Goal: Transaction & Acquisition: Purchase product/service

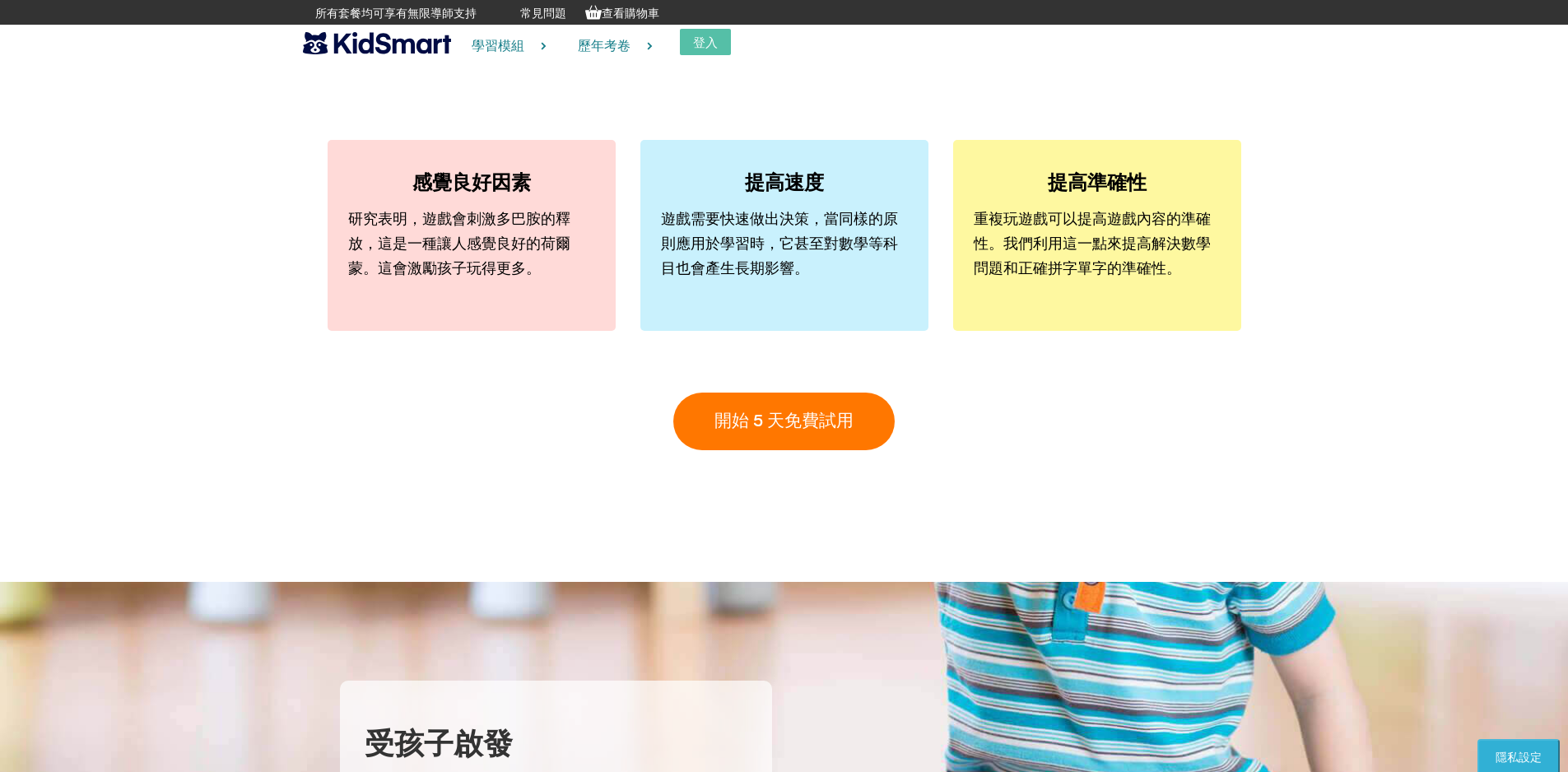
scroll to position [4861, 0]
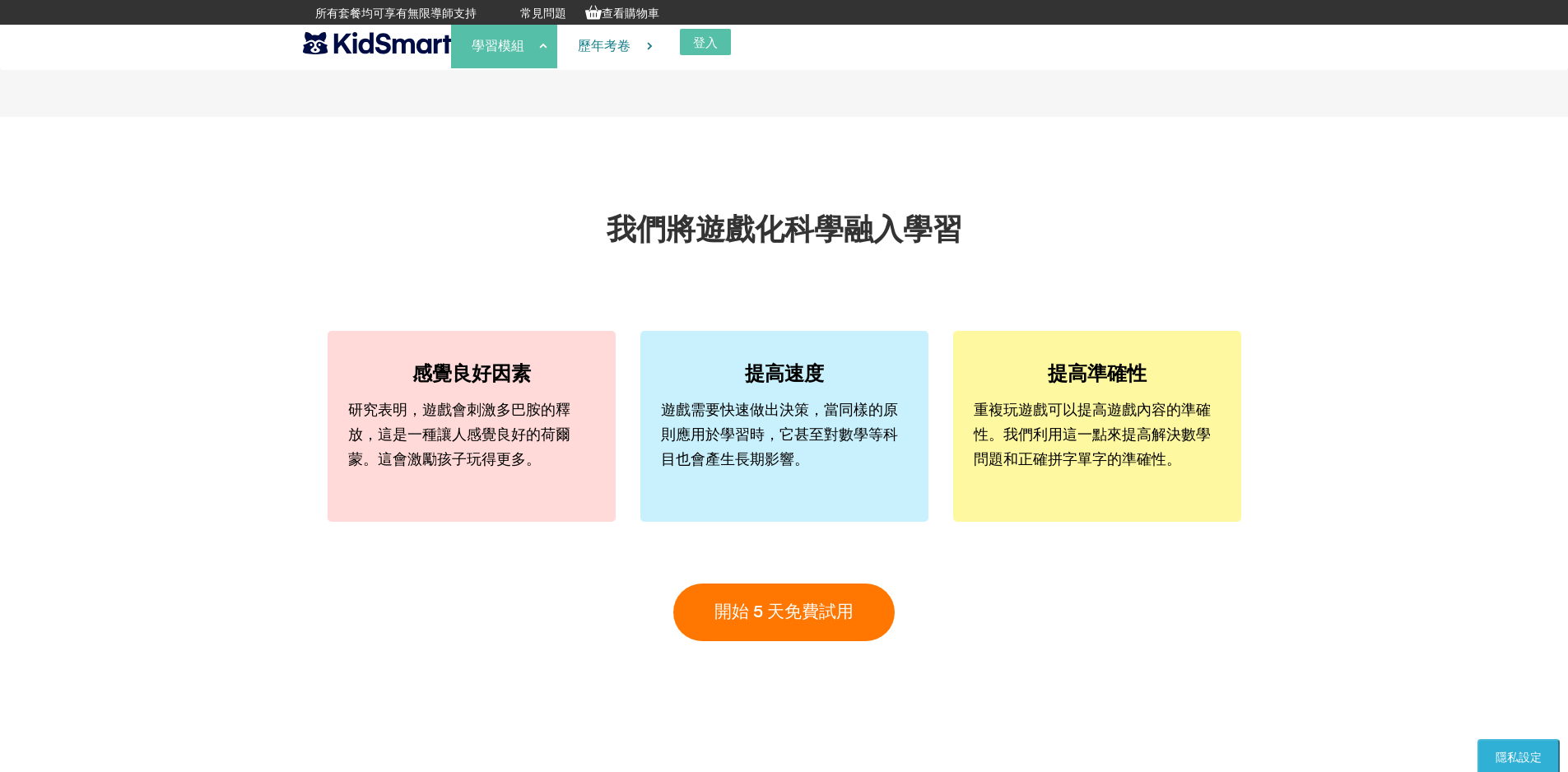
click at [518, 51] on font "學習模組" at bounding box center [498, 46] width 53 height 14
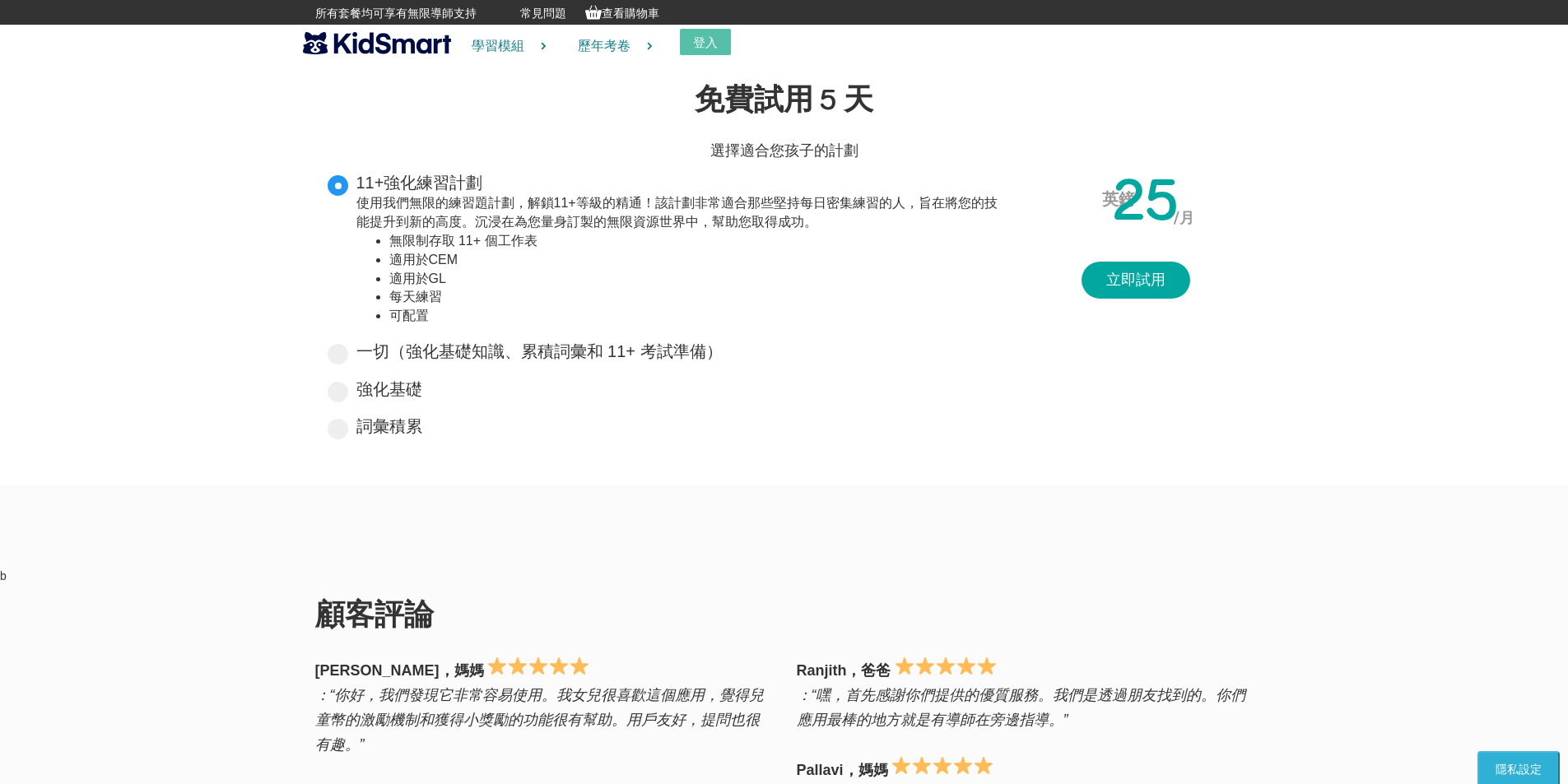
drag, startPoint x: 457, startPoint y: 258, endPoint x: 422, endPoint y: 205, distance: 63.5
click at [422, 205] on div "使用我們無限的練習題計劃，解鎖11+等級的精通！該計劃非常適合那些堅持每日密集練習的人，旨在將您的技能提升到新的高度。沉浸在為您量身訂製的無限資源世界中，幫助…" at bounding box center [681, 260] width 650 height 131
click at [482, 185] on input "11+強化練習計劃 使用我們無限的練習題計劃，解鎖11+等級的精通！該計劃非常適合那些堅持每日密集練習的人，旨在將您的技能提升到新的高度。沉浸在為您量身訂製的…" at bounding box center [487, 179] width 11 height 11
click at [348, 339] on div "一切（強化基礎知識、累積詞彙和 11+ 考試準備） Unlock your child's potential with Everything plan: t…" at bounding box center [667, 353] width 679 height 28
click at [339, 396] on span at bounding box center [338, 392] width 20 height 20
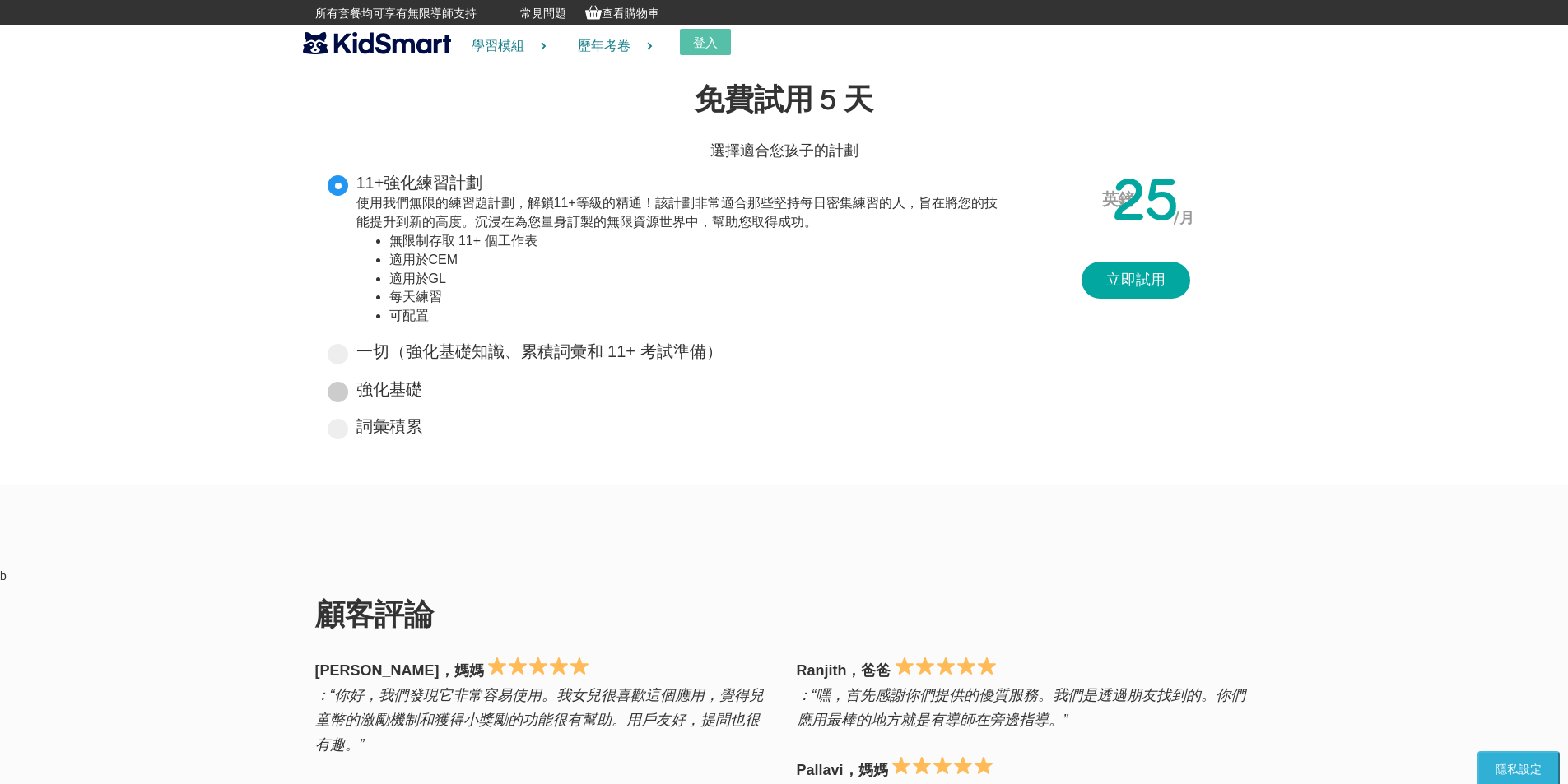
click at [422, 392] on input "強化基礎 Tailored for primary years, it lays a solid foundation for 11+ exam prep. …" at bounding box center [427, 386] width 11 height 11
radio input "true"
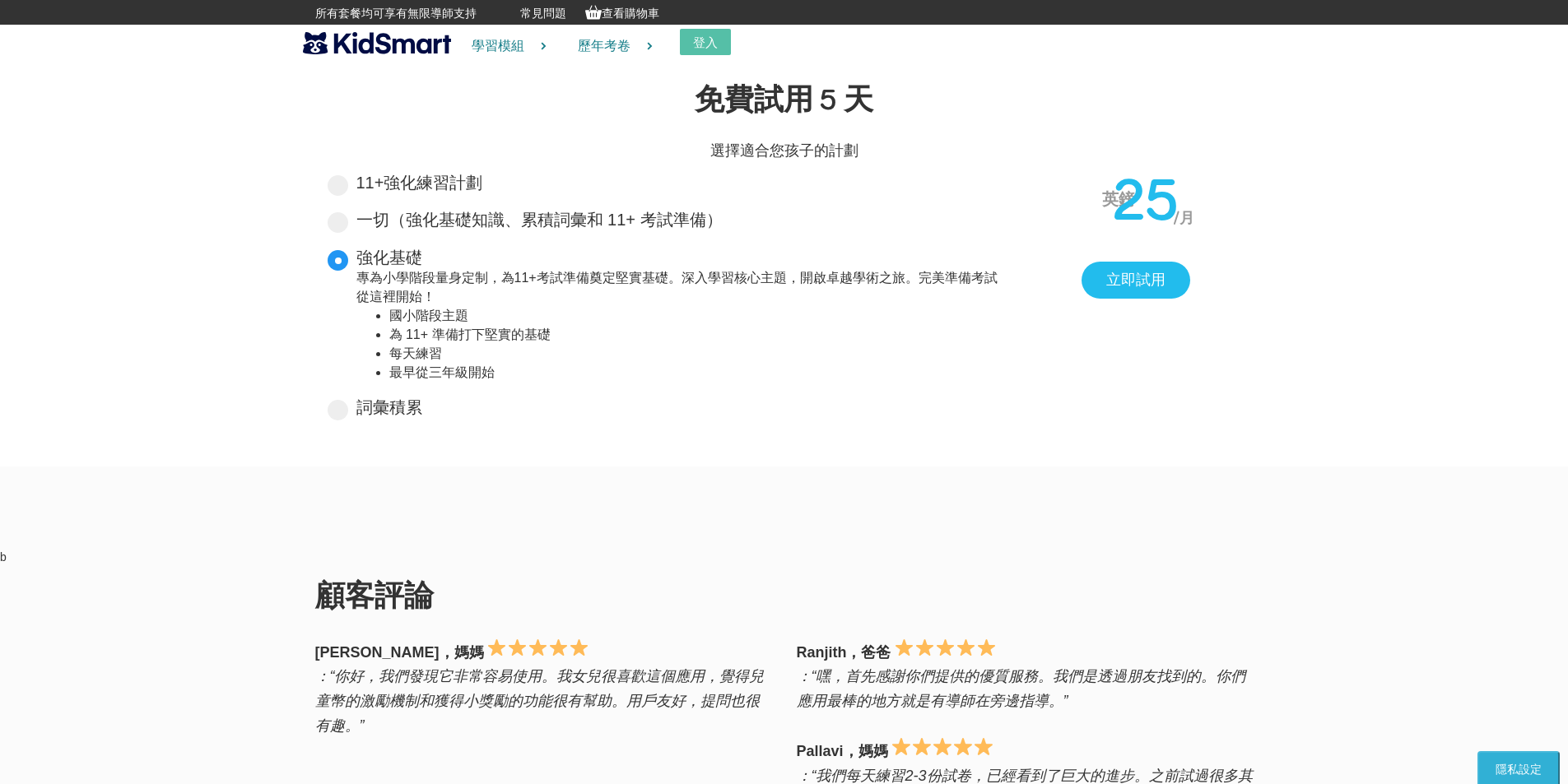
click at [369, 257] on font "強化基礎" at bounding box center [389, 258] width 66 height 18
click at [422, 257] on input "強化基礎 專為小學階段量身定制，為11+考試準備奠定堅實基礎。深入學習核心主題，開啟卓越學術之旅。完美準備考試從這裡開始！ 國小階段主題 為 11+ 準備打下…" at bounding box center [427, 254] width 11 height 11
click at [357, 228] on font "一切（強化基礎知識、累積詞彙和 11+ 考試準備）" at bounding box center [539, 220] width 367 height 18
click at [723, 222] on input "一切（強化基礎知識、累積詞彙和 11+ 考試準備） 用「全能計畫」釋放孩子的潛能：終極學習工具包！從鞏固基礎知識到累積詞彙，再到順利通過11+考試，我們全面的…" at bounding box center [728, 216] width 11 height 11
radio input "true"
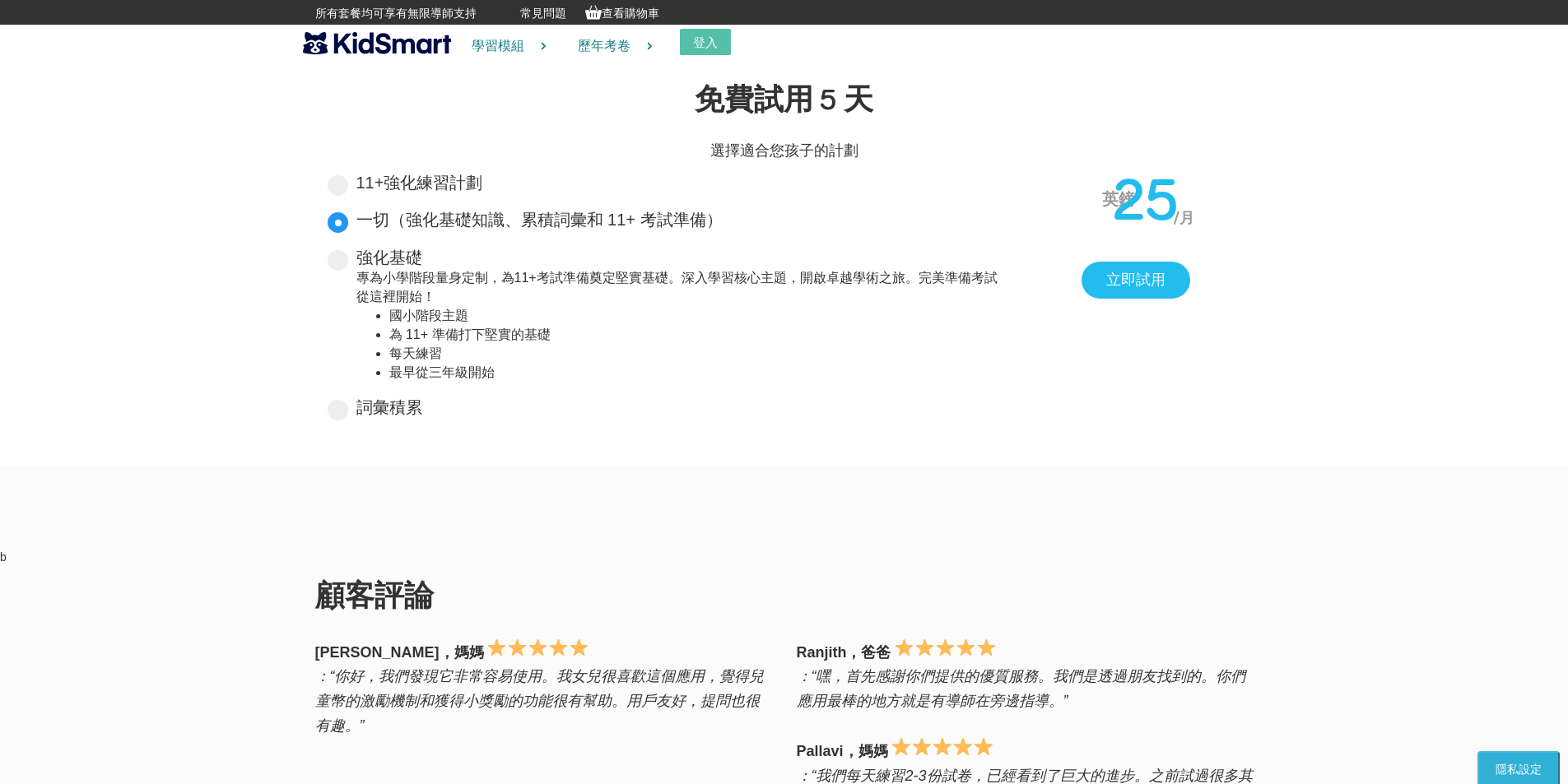
click at [357, 228] on font "一切（強化基礎知識、累積詞彙和 11+ 考試準備）" at bounding box center [539, 220] width 367 height 18
click at [723, 222] on input "一切（強化基礎知識、累積詞彙和 11+ 考試準備） 用「全能計畫」釋放孩子的潛能：終極學習工具包！從鞏固基礎知識到累積詞彙，再到順利通過11+考試，我們全面的…" at bounding box center [728, 216] width 11 height 11
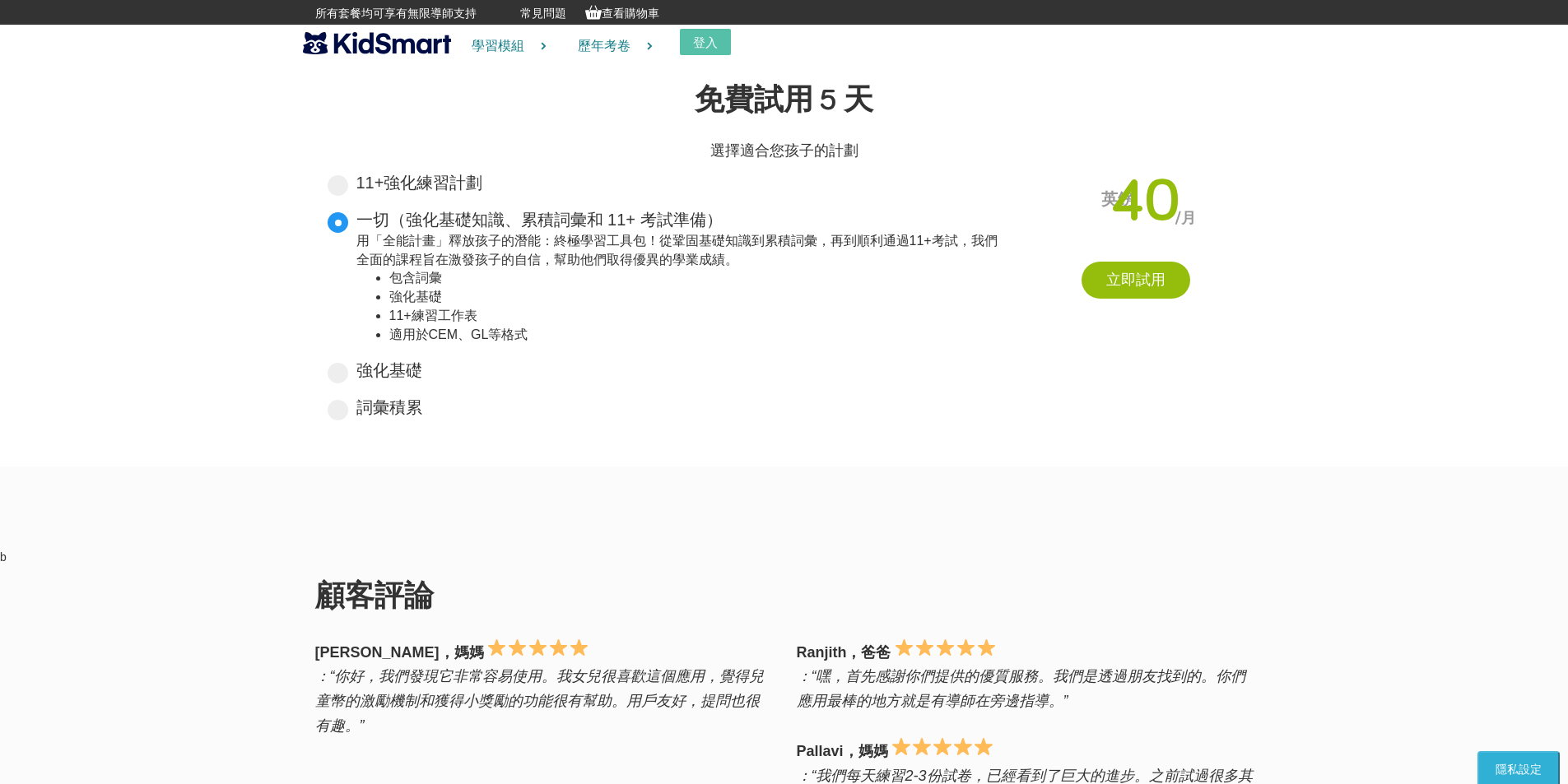
drag, startPoint x: 445, startPoint y: 228, endPoint x: 610, endPoint y: 224, distance: 165.0
click at [610, 224] on font "一切（強化基礎知識、累積詞彙和 11+ 考試準備）" at bounding box center [539, 220] width 367 height 18
click at [723, 222] on input "一切（強化基礎知識、累積詞彙和 11+ 考試準備） 用「全能計畫」釋放孩子的潛能：終極學習工具包！從鞏固基礎知識到累積詞彙，再到順利通過11+考試，我們全面的…" at bounding box center [728, 216] width 11 height 11
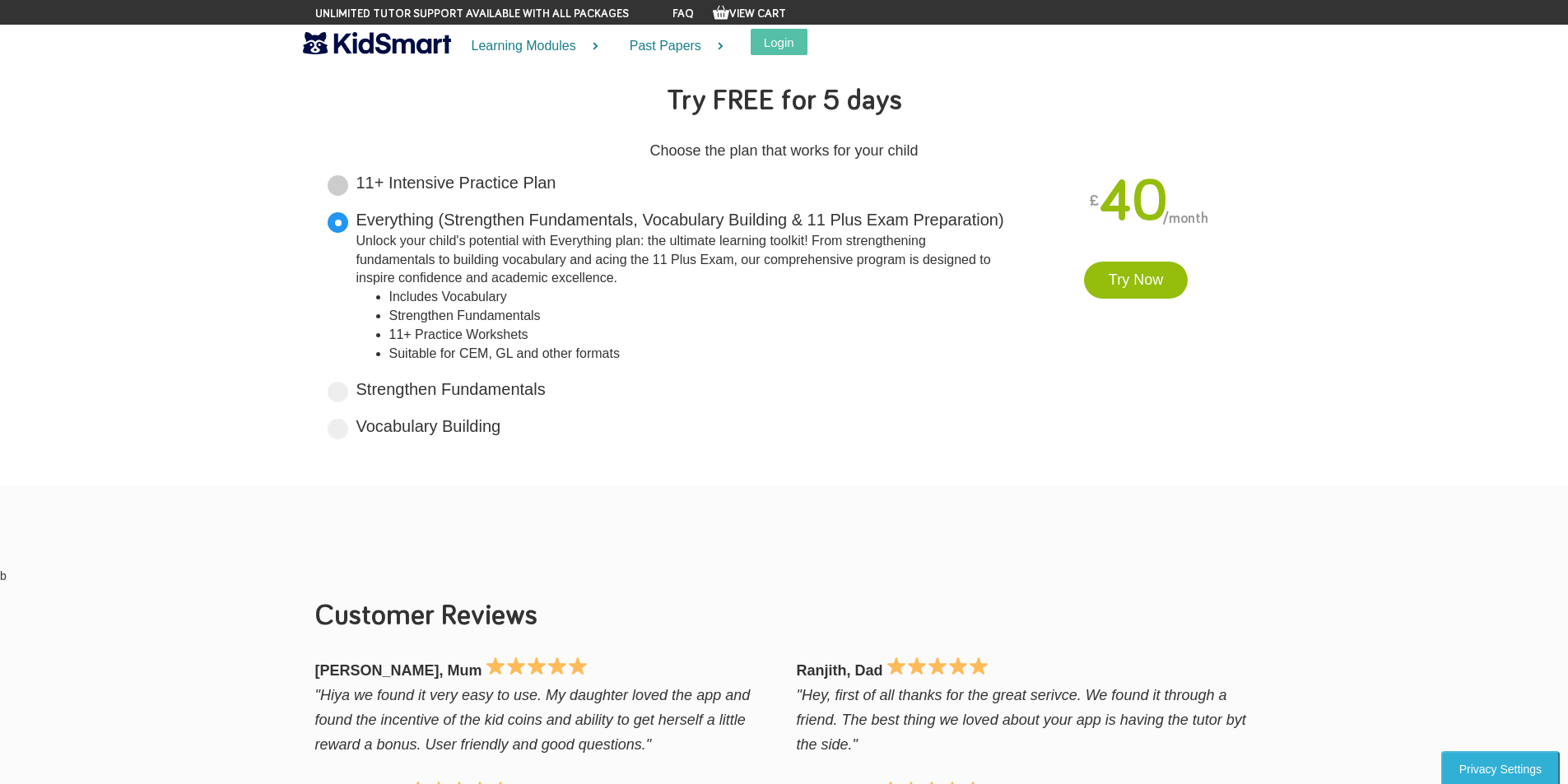
click at [465, 171] on label "11+ Intensive Practice Plan Unlock 11+ mastery with our unlimited worksheet pla…" at bounding box center [456, 183] width 200 height 24
click at [555, 174] on input "11+ Intensive Practice Plan Unlock 11+ mastery with our unlimited worksheet pla…" at bounding box center [560, 179] width 11 height 11
radio input "true"
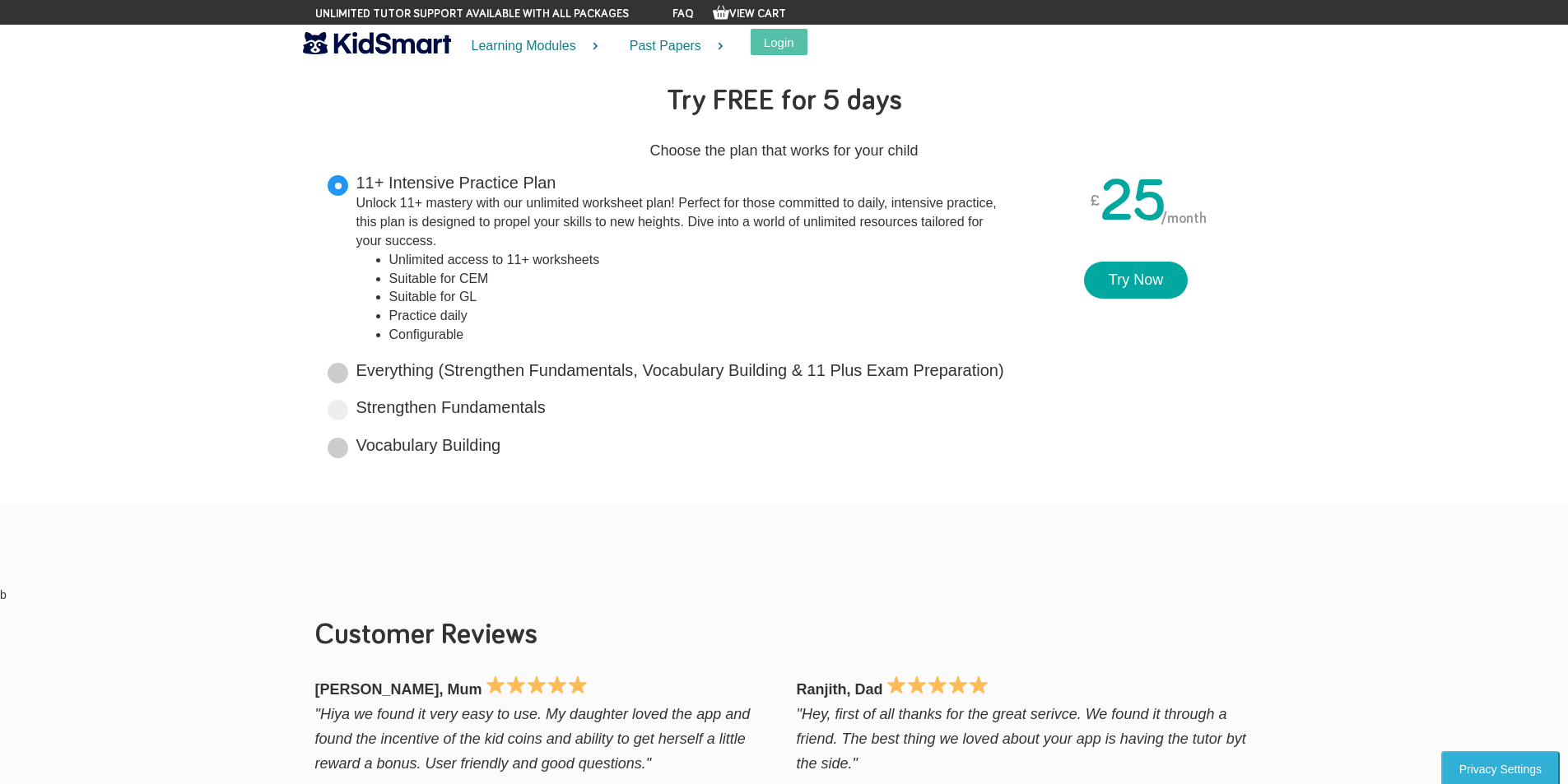
click at [403, 444] on label "Vocabulary Building Boost your vocabulary and unlock the power of words with ou…" at bounding box center [428, 445] width 145 height 24
click at [500, 444] on input "Vocabulary Building Boost your vocabulary and unlock the power of words with ou…" at bounding box center [505, 442] width 11 height 11
radio input "true"
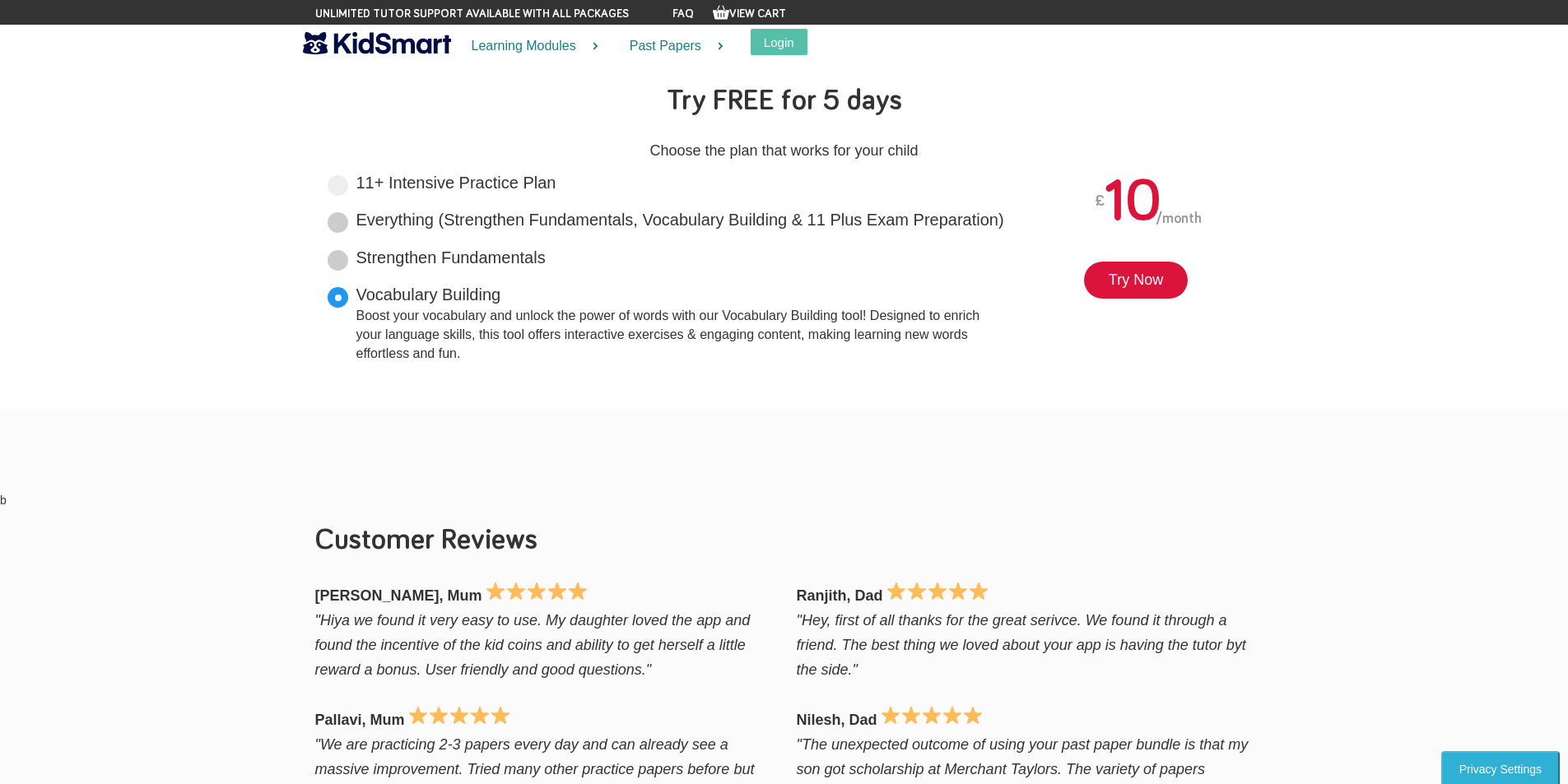
click at [492, 261] on label "Strengthen Fundamentals Tailored for primary years, it lays a solid foundation …" at bounding box center [450, 258] width 190 height 24
click at [546, 260] on input "Strengthen Fundamentals Tailored for primary years, it lays a solid foundation …" at bounding box center [551, 254] width 11 height 11
radio input "true"
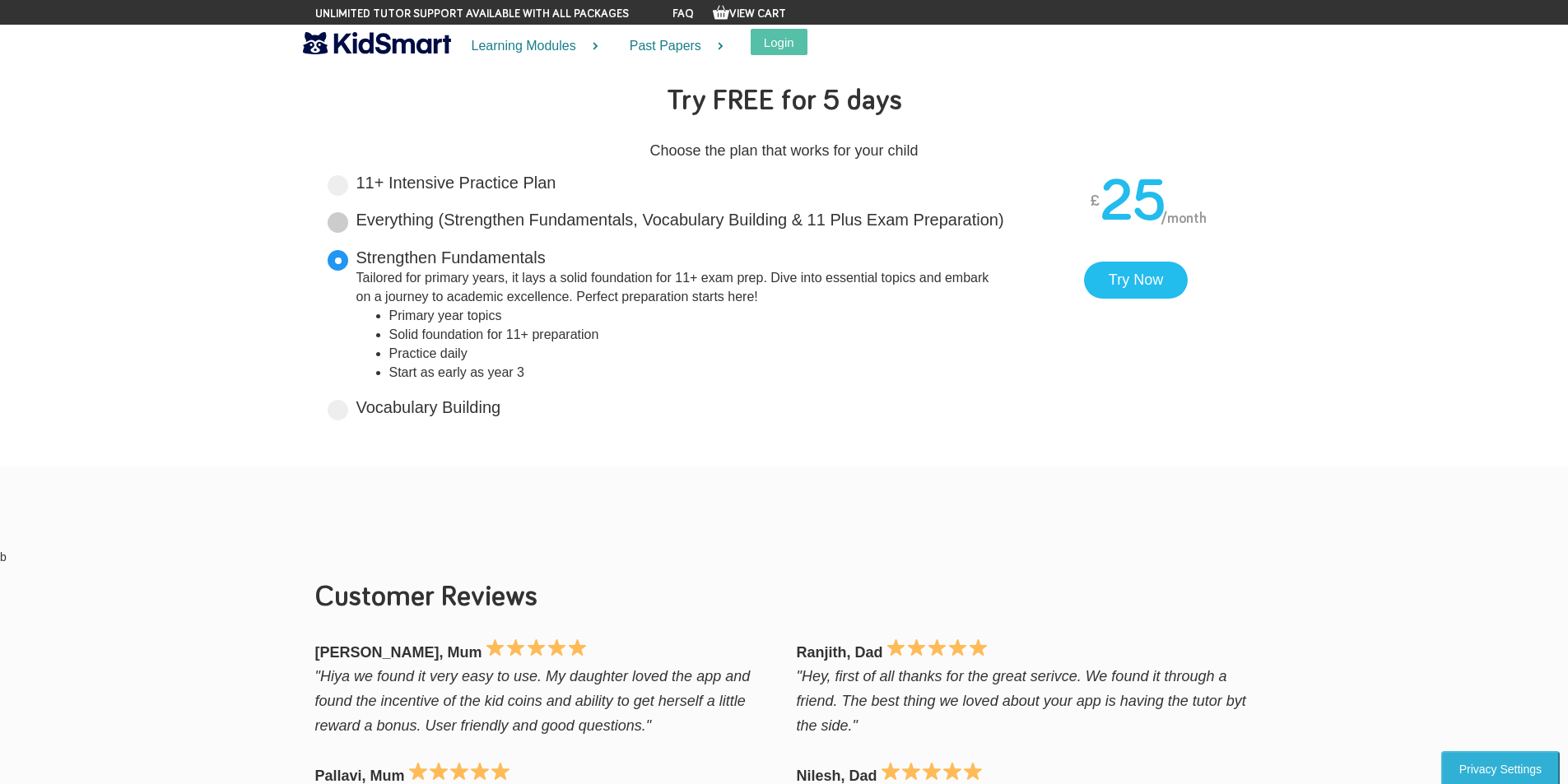
click at [534, 231] on label "Everything (Strengthen Fundamentals, Vocabulary Building & 11 Plus Exam Prepara…" at bounding box center [680, 220] width 648 height 24
click at [1004, 222] on input "Everything (Strengthen Fundamentals, Vocabulary Building & 11 Plus Exam Prepara…" at bounding box center [1009, 216] width 11 height 11
radio input "true"
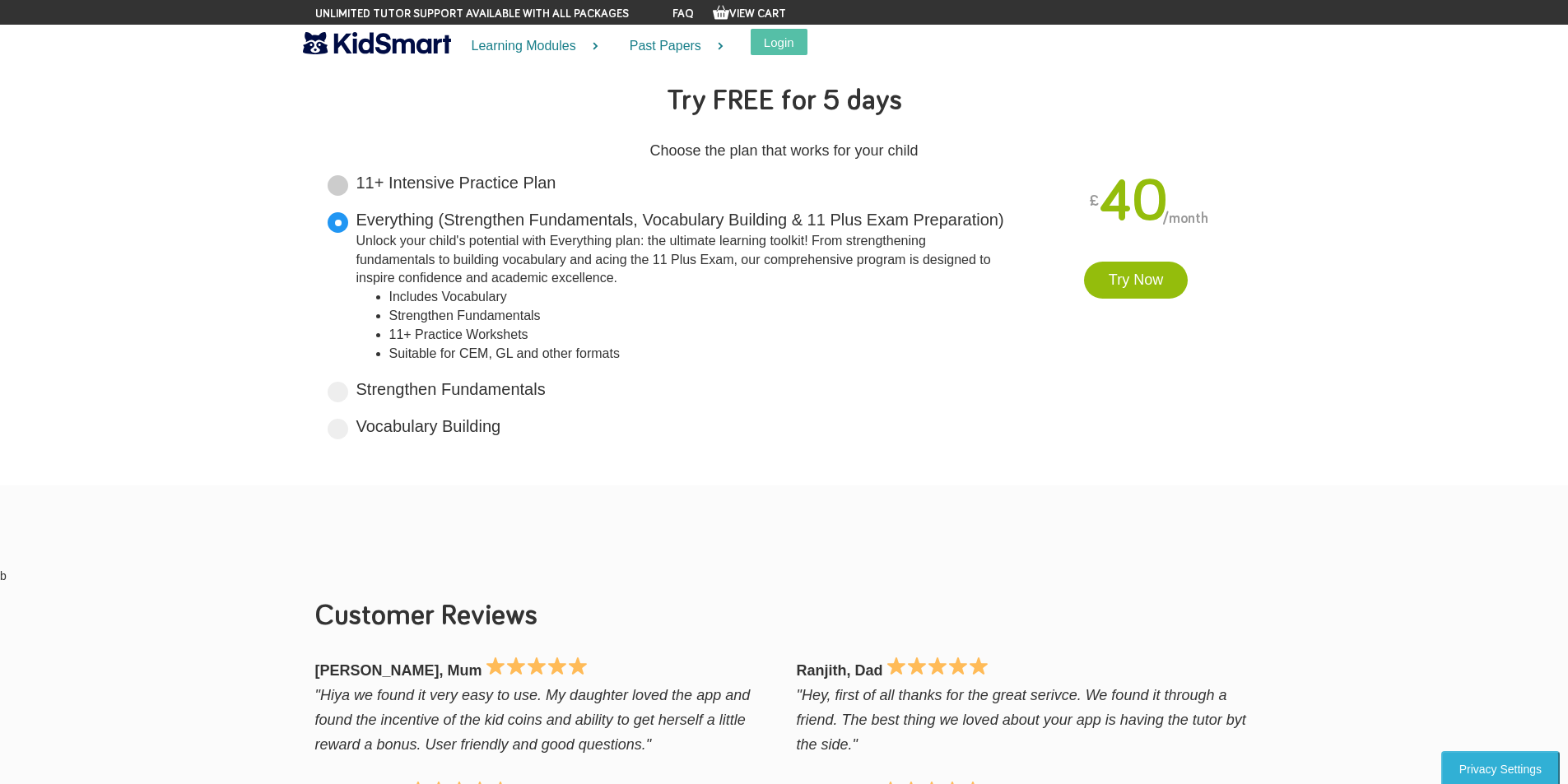
click at [519, 182] on label "11+ Intensive Practice Plan Unlock 11+ mastery with our unlimited worksheet pla…" at bounding box center [456, 183] width 200 height 24
click at [555, 182] on input "11+ Intensive Practice Plan Unlock 11+ mastery with our unlimited worksheet pla…" at bounding box center [560, 179] width 11 height 11
radio input "true"
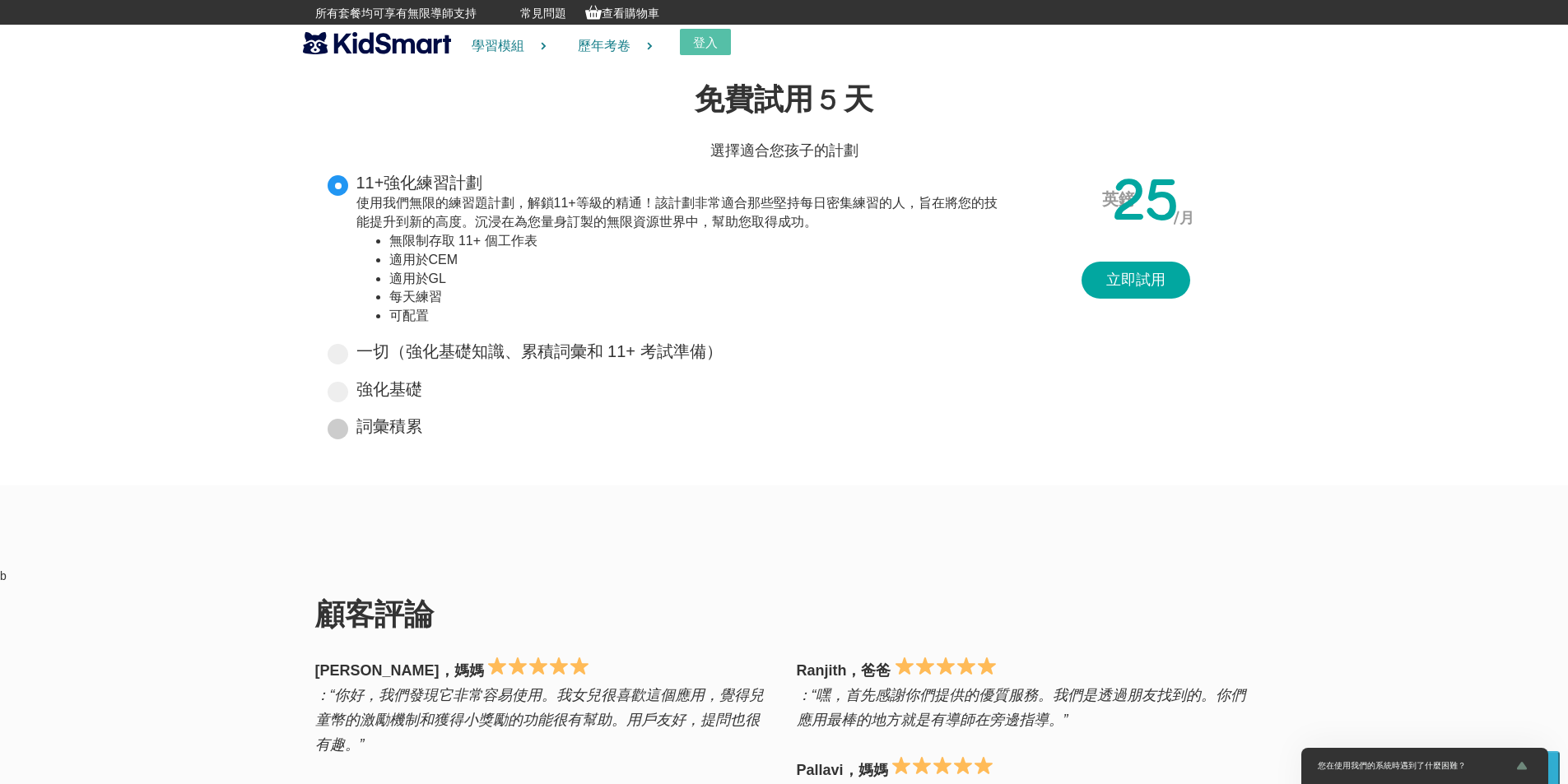
click at [389, 419] on font "詞彙積累" at bounding box center [389, 426] width 66 height 18
click at [422, 419] on input "詞彙積累 使用我們的詞彙建立工具，提升你的詞彙量，釋放詞彙的力量！這款工具旨在提升你的語言技能，提供互動練習和引人入勝的內容，讓學習新單字變得輕鬆有趣。" at bounding box center [427, 423] width 11 height 11
radio input "true"
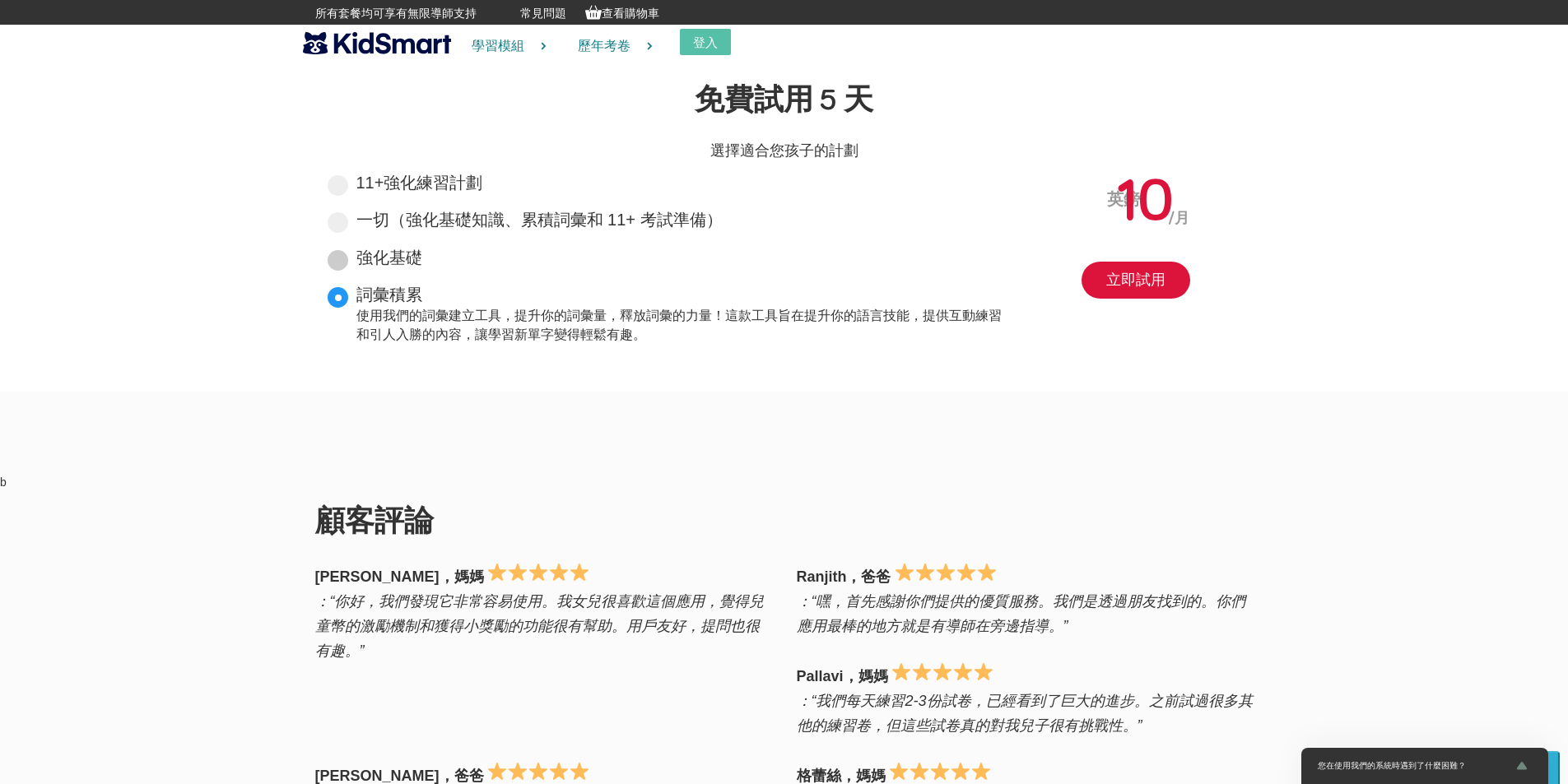
click at [385, 258] on font "強化基礎" at bounding box center [389, 258] width 66 height 18
click at [422, 258] on input "強化基礎 專為小學階段量身定制，為11+考試準備奠定堅實基礎。深入學習核心主題，開啟卓越學術之旅。完美準備考試從這裡開始！ 國小階段主題 為 11+ 準備打下…" at bounding box center [427, 254] width 11 height 11
radio input "true"
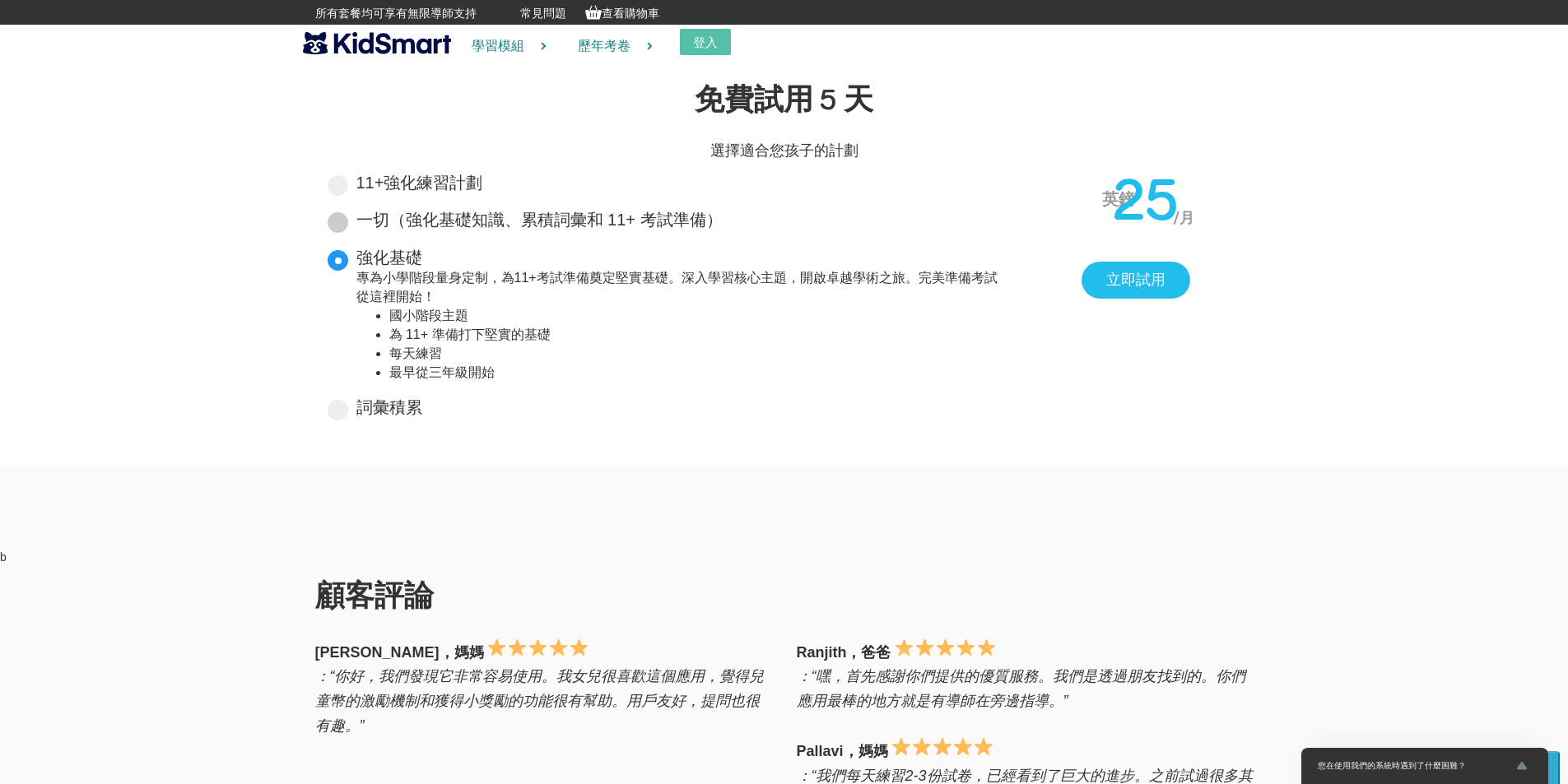
click at [639, 226] on font "一切（強化基礎知識、累積詞彙和 11+ 考試準備）" at bounding box center [539, 220] width 367 height 18
click at [723, 222] on input "一切（強化基礎知識、累積詞彙和 11+ 考試準備） 用「全能計畫」釋放孩子的潛能：終極學習工具包！從鞏固基礎知識到累積詞彙，再到順利通過11+考試，我們全面的…" at bounding box center [728, 216] width 11 height 11
radio input "true"
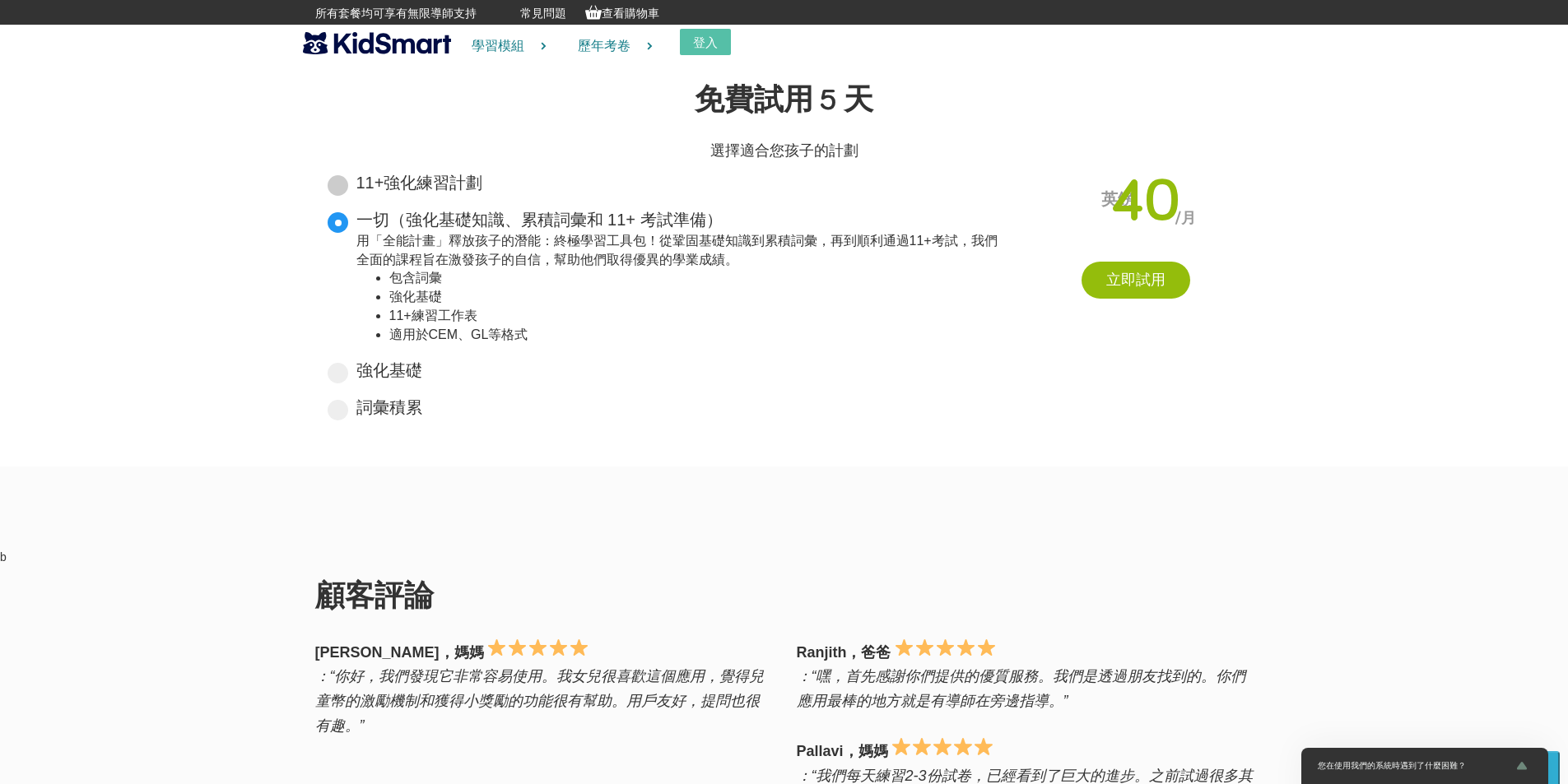
click at [409, 188] on font "11+強化練習計劃" at bounding box center [419, 183] width 126 height 18
click at [482, 185] on input "11+強化練習計劃 使用我們無限的練習題計劃，解鎖11+等級的精通！該計劃非常適合那些堅持每日密集練習的人，旨在將您的技能提升到新的高度。沉浸在為您量身訂製的…" at bounding box center [487, 179] width 11 height 11
radio input "true"
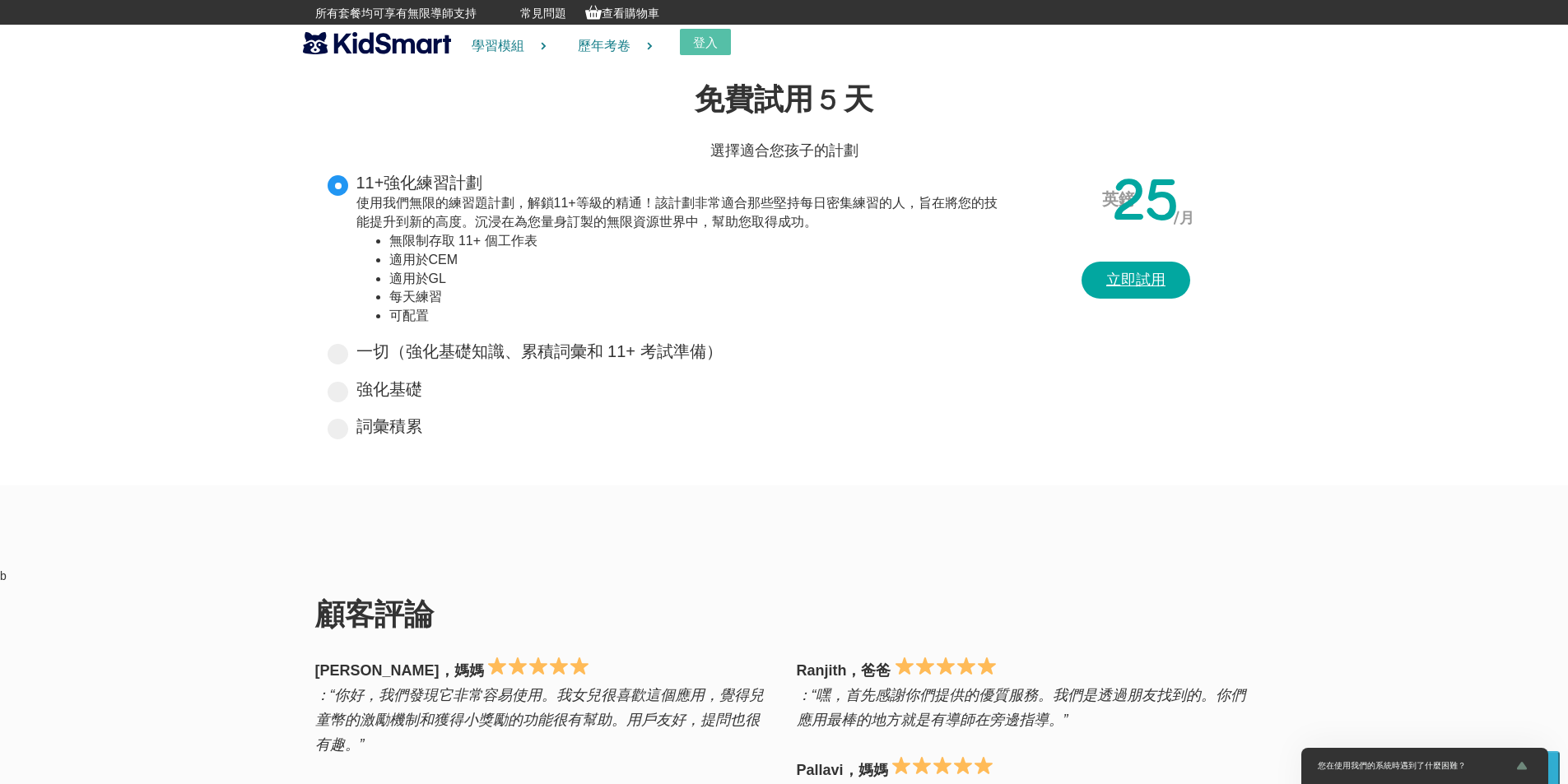
click at [1127, 271] on font "立即試用" at bounding box center [1135, 279] width 59 height 17
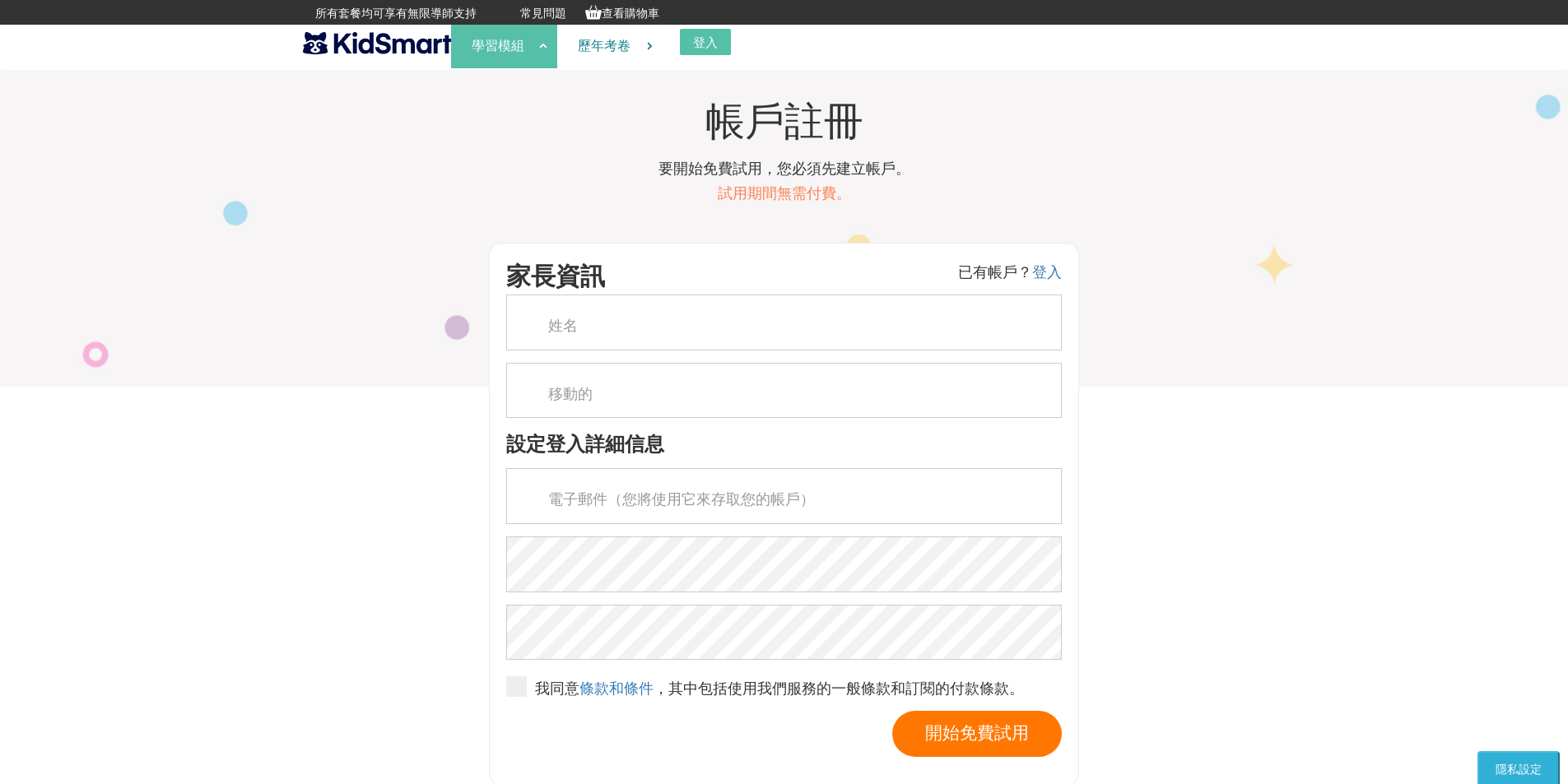
click at [543, 45] on link "學習模組" at bounding box center [504, 46] width 106 height 44
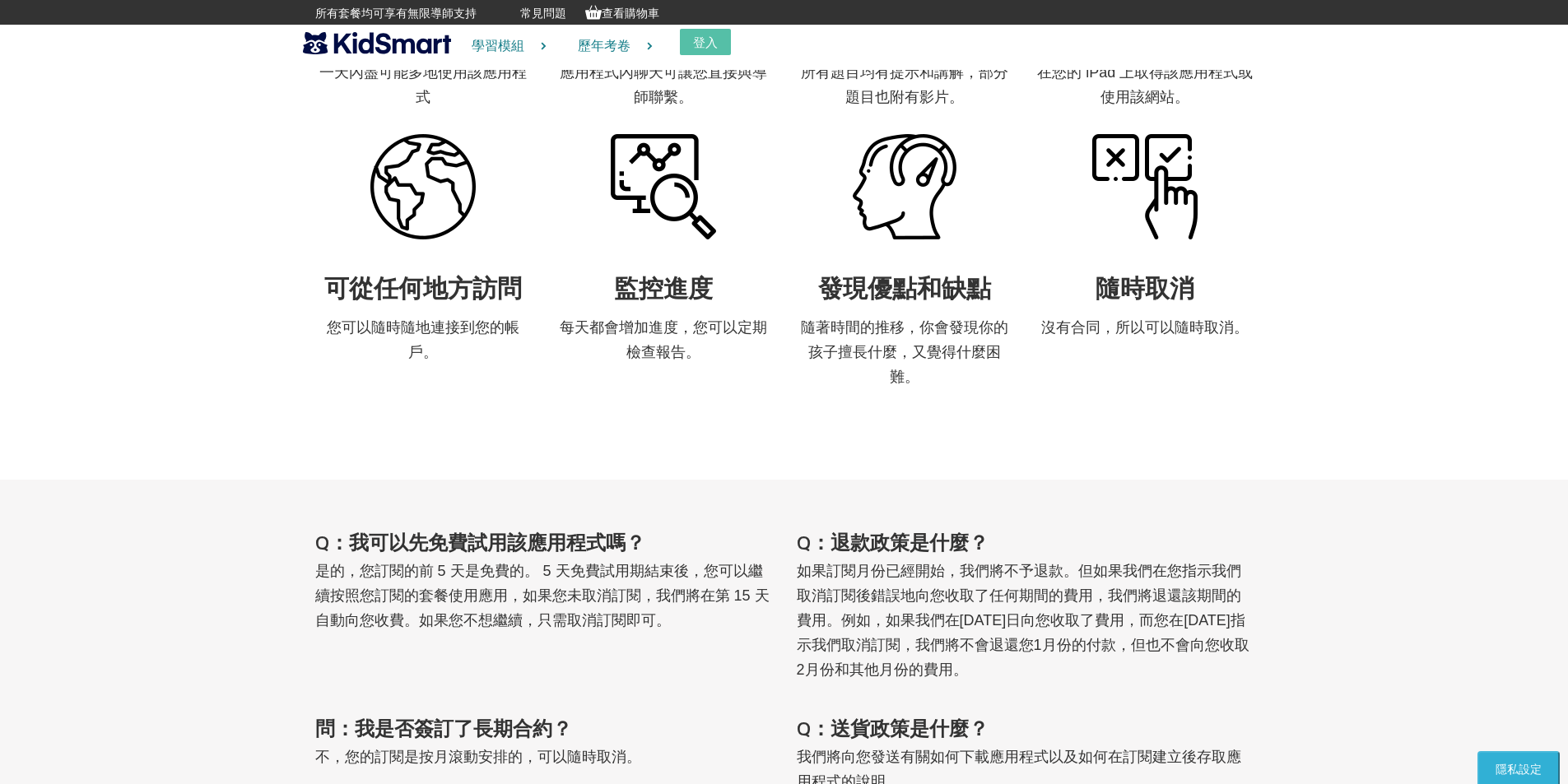
scroll to position [1917, 0]
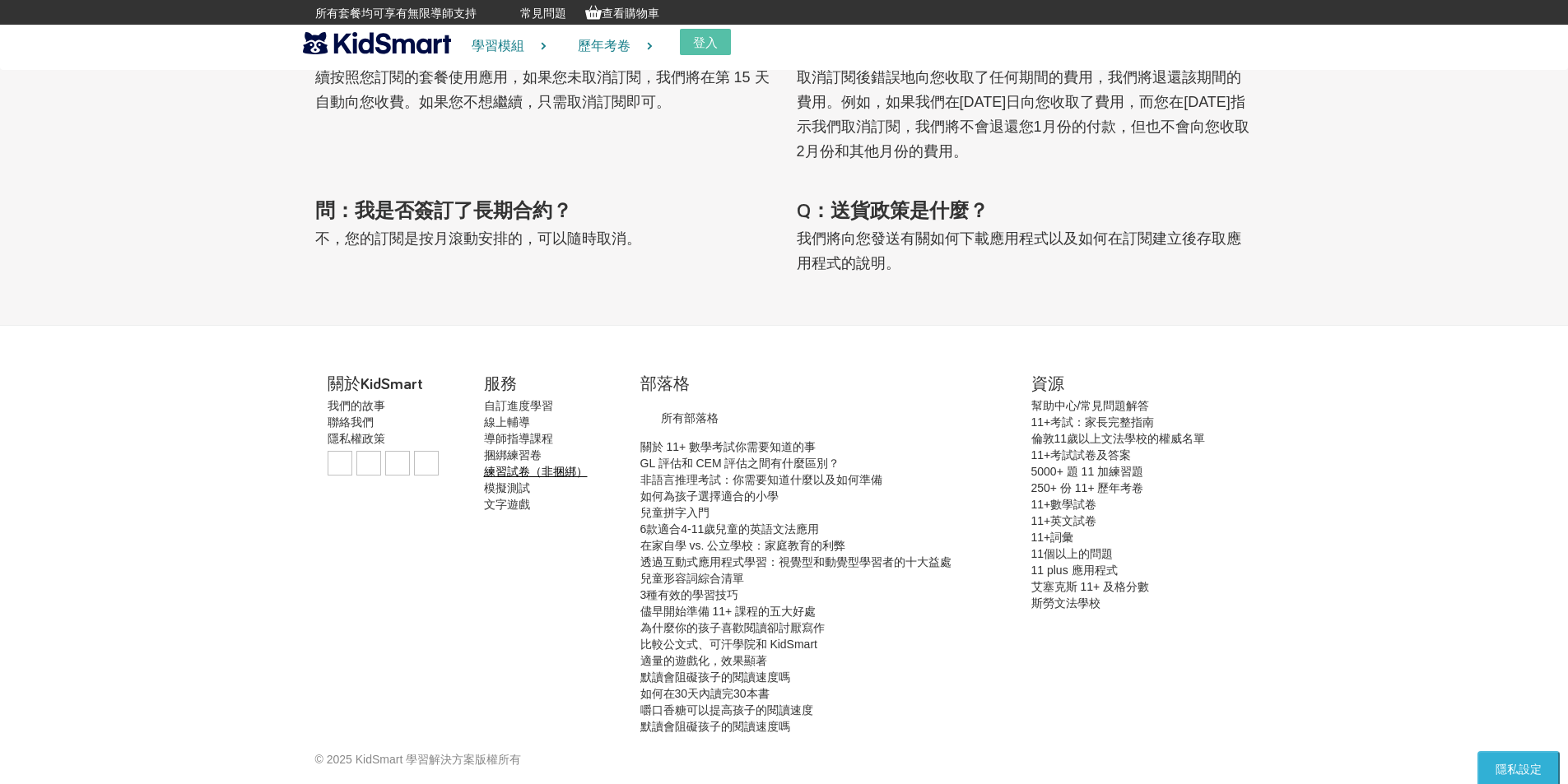
click at [529, 474] on font "練習試卷（非捆綁）" at bounding box center [536, 472] width 104 height 14
